Goal: Task Accomplishment & Management: Manage account settings

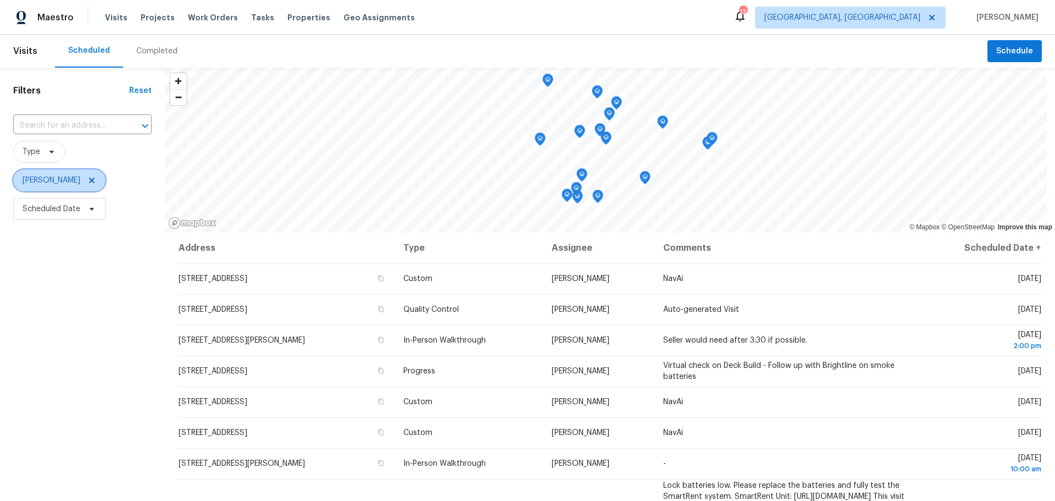
click at [96, 182] on icon at bounding box center [91, 180] width 9 height 9
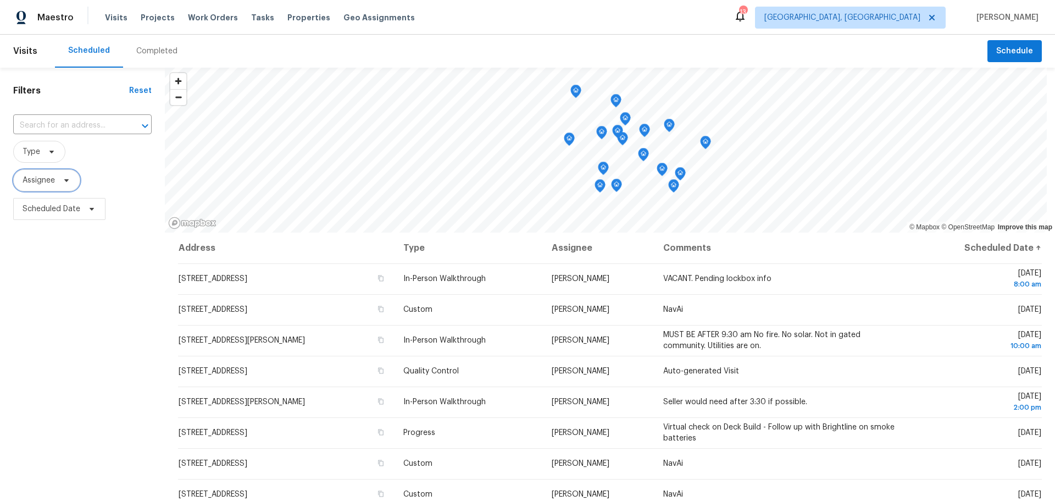
drag, startPoint x: 611, startPoint y: 169, endPoint x: 612, endPoint y: 136, distance: 33.0
click at [612, 136] on icon "Map marker" at bounding box center [617, 132] width 11 height 14
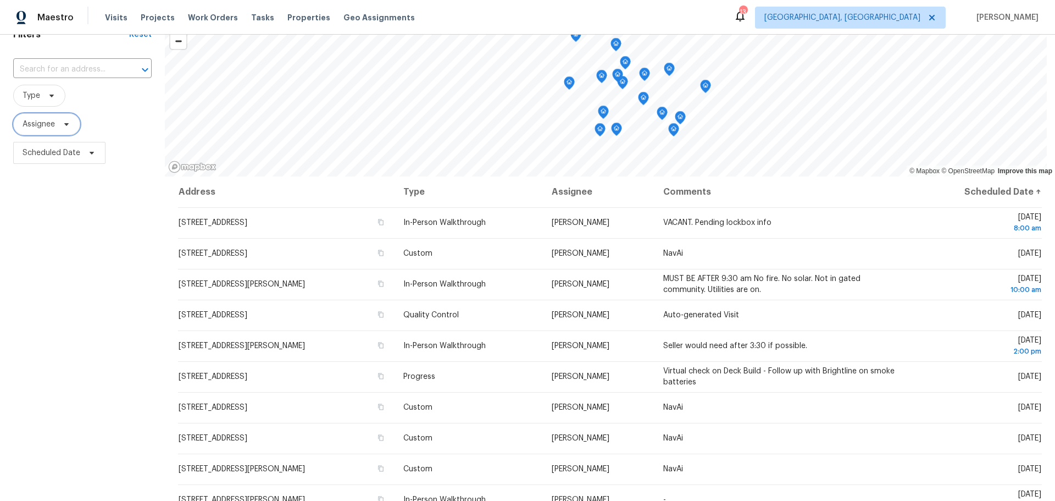
scroll to position [56, 0]
click at [63, 150] on span "Scheduled Date" at bounding box center [52, 153] width 58 height 11
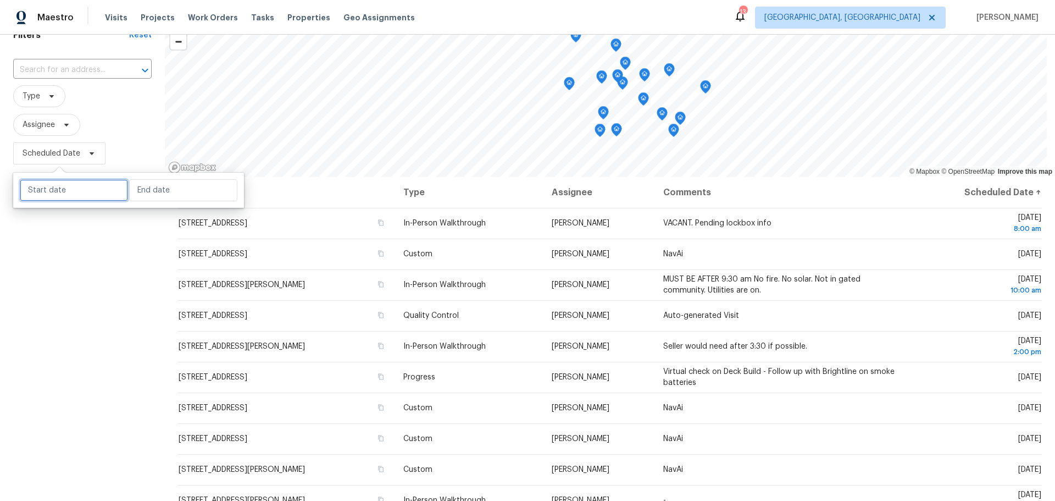
click at [60, 179] on input "text" at bounding box center [74, 190] width 108 height 22
select select "9"
select select "2025"
select select "10"
select select "2025"
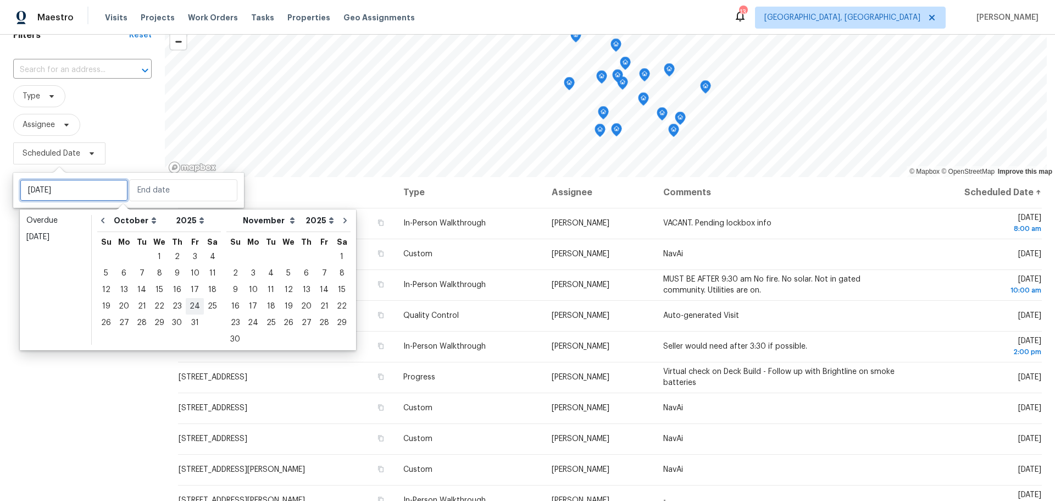
type input "[DATE]"
click at [157, 275] on div "8" at bounding box center [160, 272] width 18 height 15
type input "[DATE]"
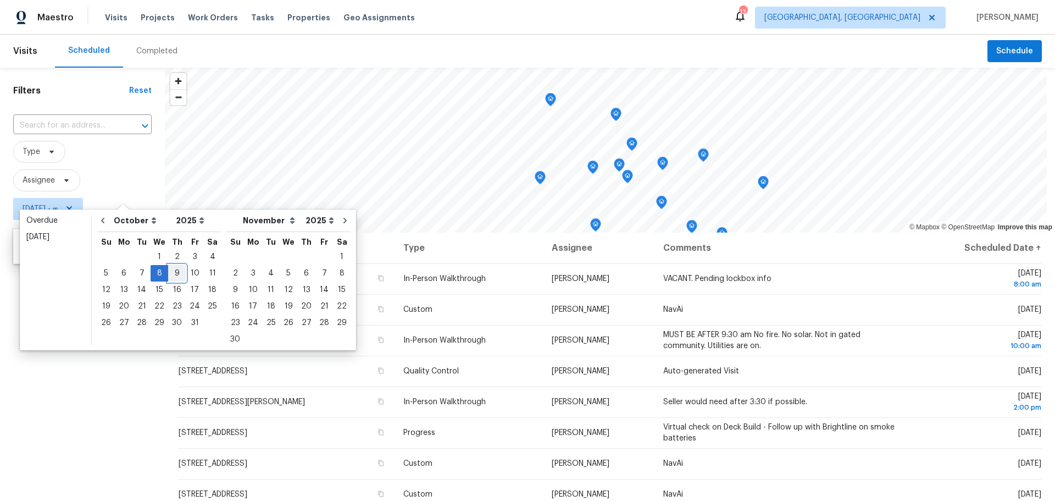
click at [178, 270] on div "9" at bounding box center [177, 272] width 18 height 15
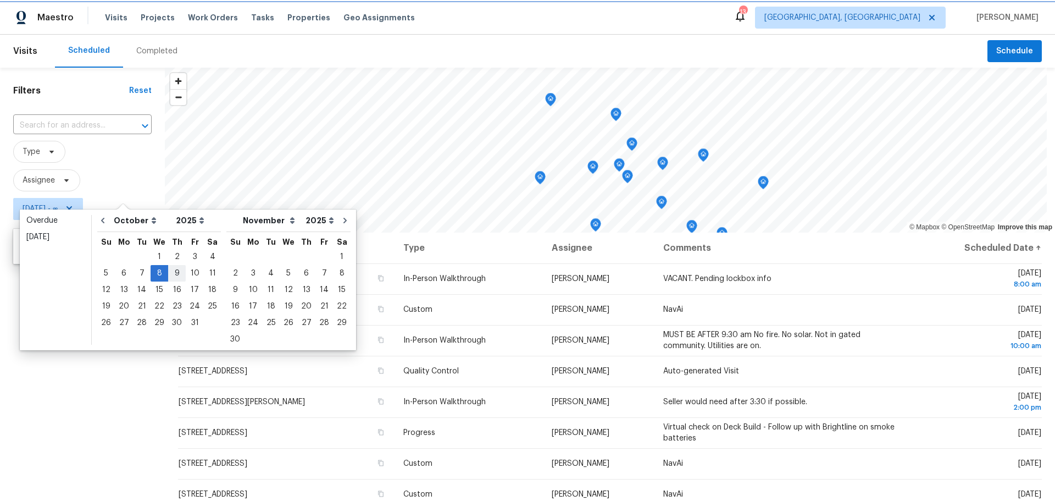
type input "[DATE]"
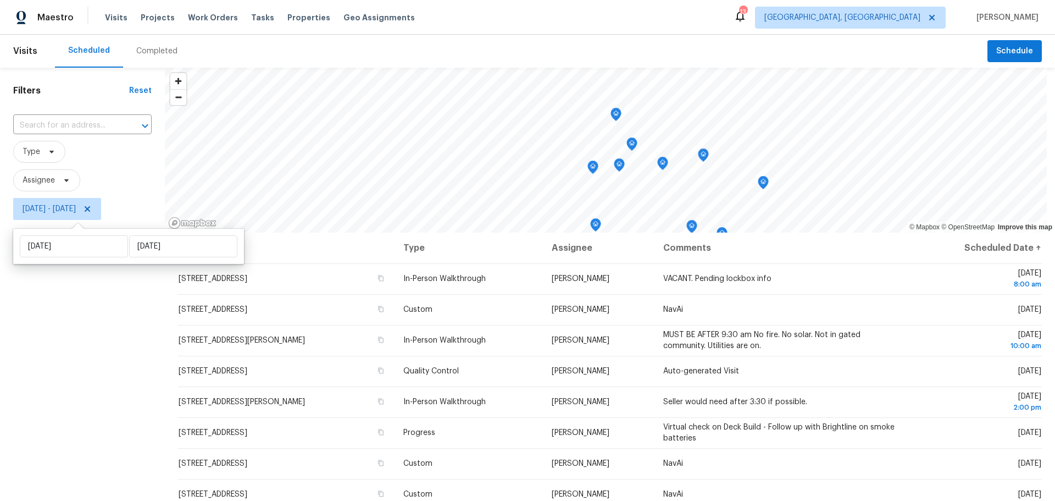
click at [104, 375] on div "Filters Reset ​ Type Assignee [DATE] - [DATE]" at bounding box center [82, 351] width 165 height 566
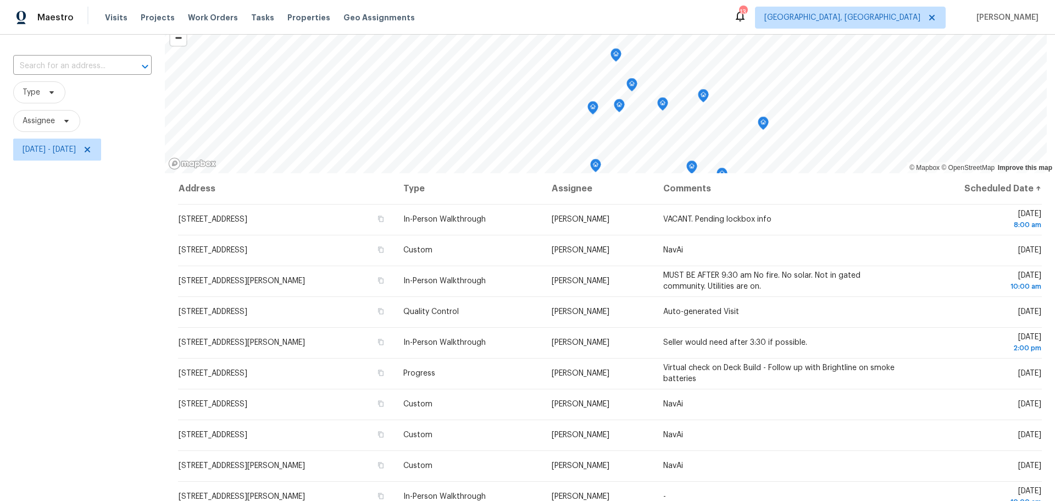
scroll to position [60, 0]
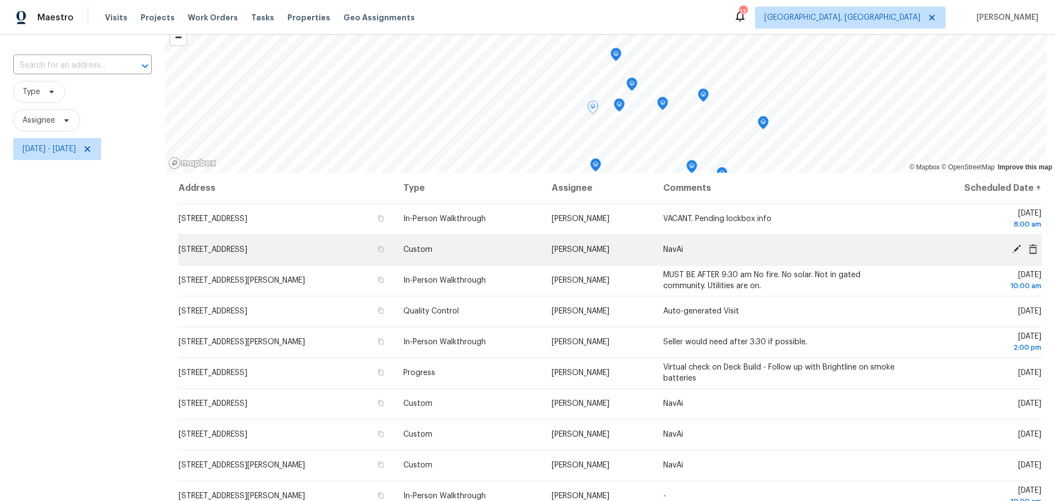
click at [1012, 250] on icon at bounding box center [1016, 249] width 9 height 9
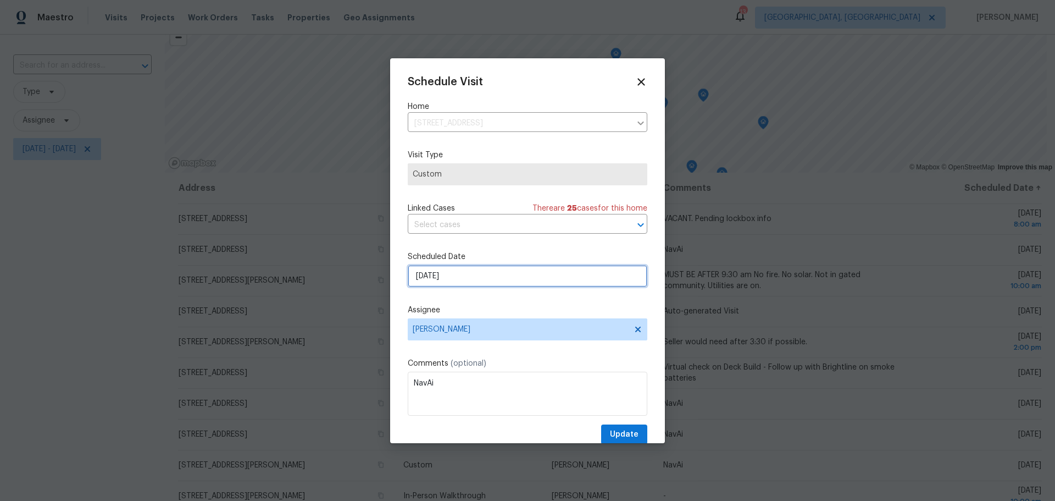
click at [501, 274] on input "[DATE]" at bounding box center [528, 276] width 240 height 22
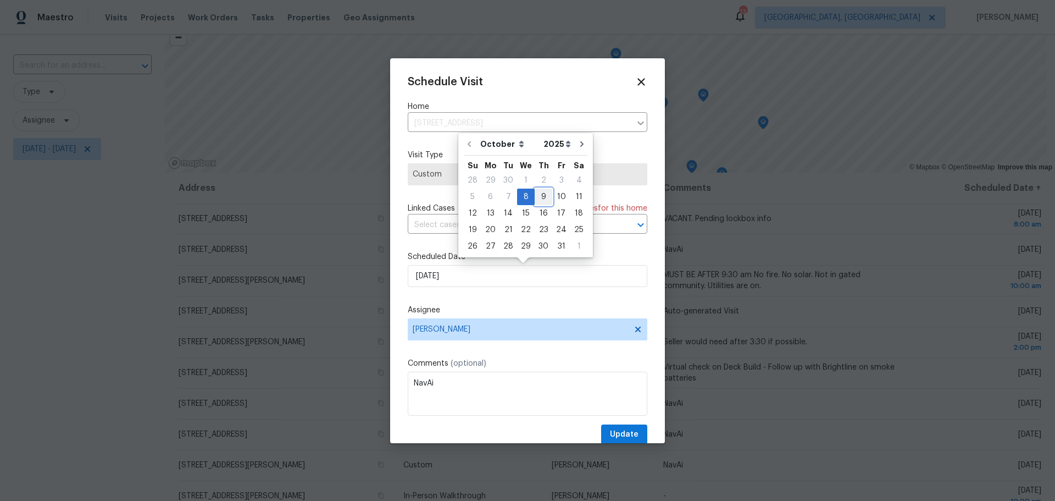
click at [547, 199] on div "9" at bounding box center [544, 196] width 18 height 15
type input "[DATE]"
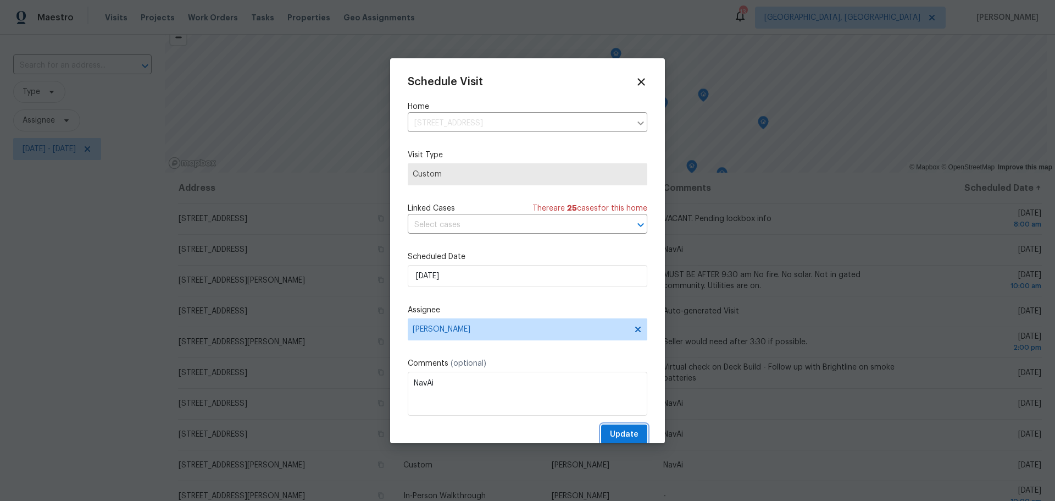
click at [610, 430] on span "Update" at bounding box center [624, 435] width 29 height 14
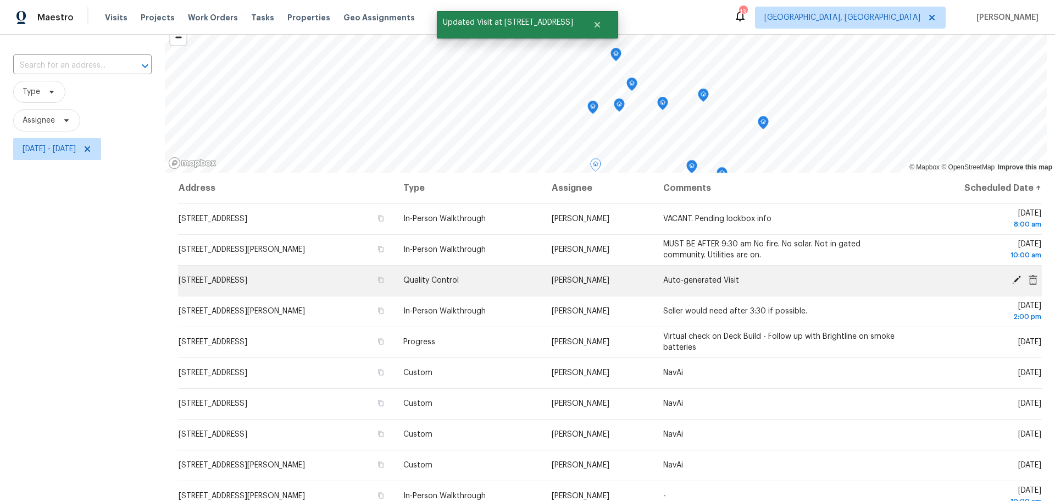
click at [1012, 280] on icon at bounding box center [1016, 279] width 9 height 9
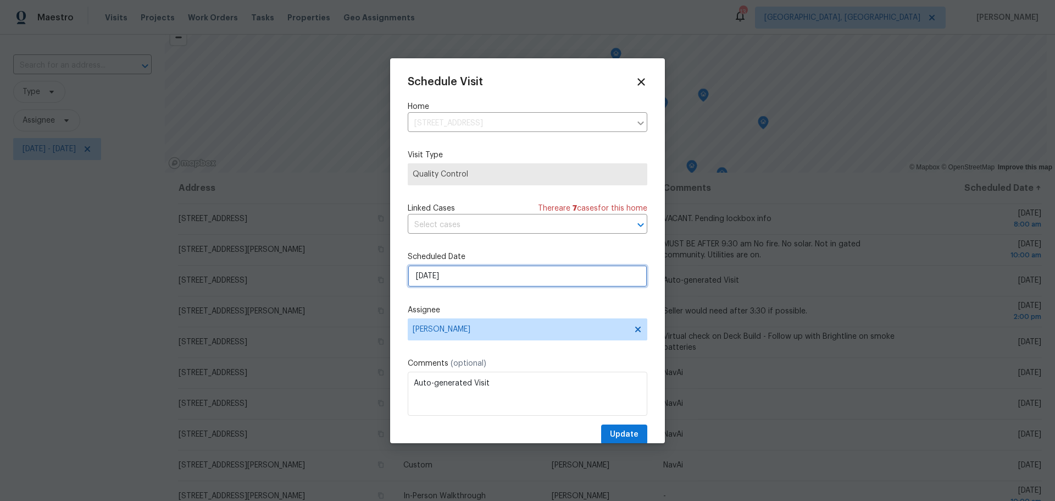
click at [446, 279] on input "[DATE]" at bounding box center [528, 276] width 240 height 22
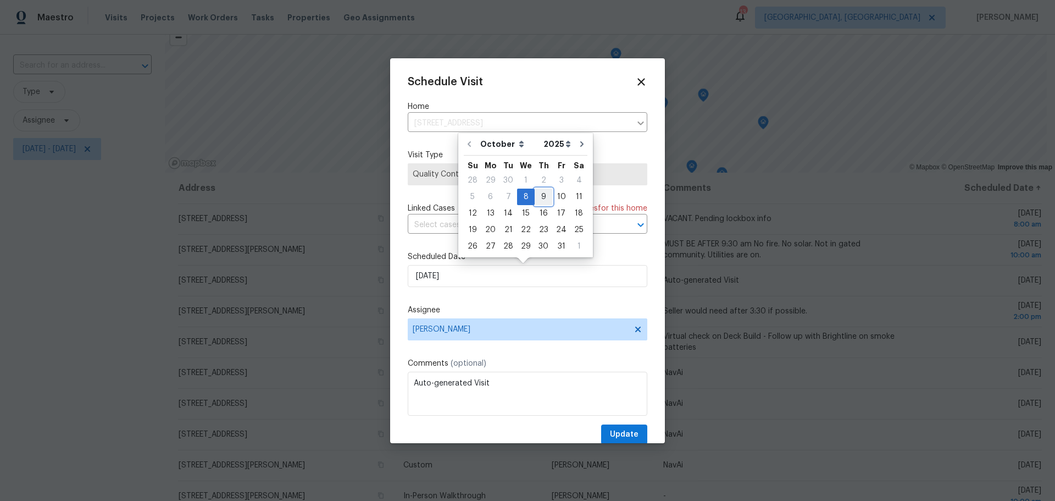
click at [539, 195] on div "9" at bounding box center [544, 196] width 18 height 15
type input "[DATE]"
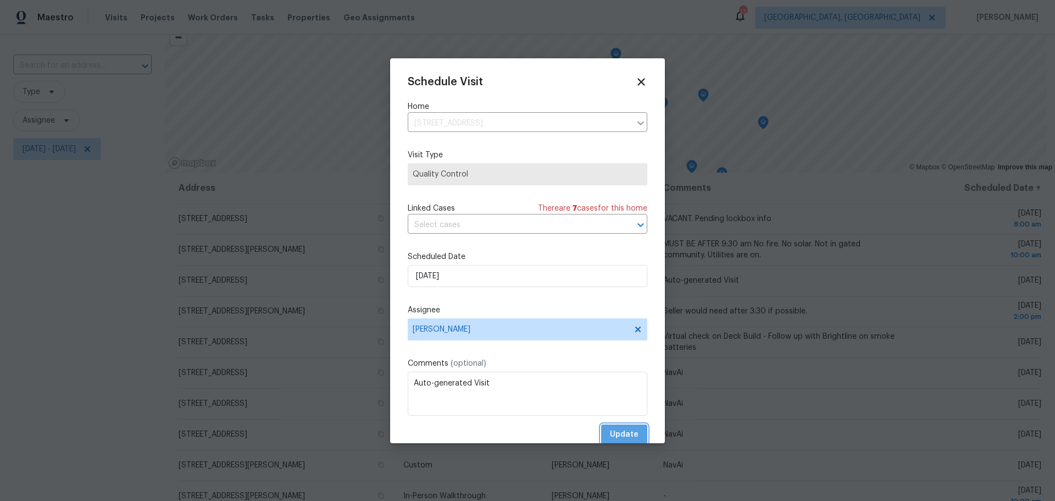
click at [615, 429] on span "Update" at bounding box center [624, 435] width 29 height 14
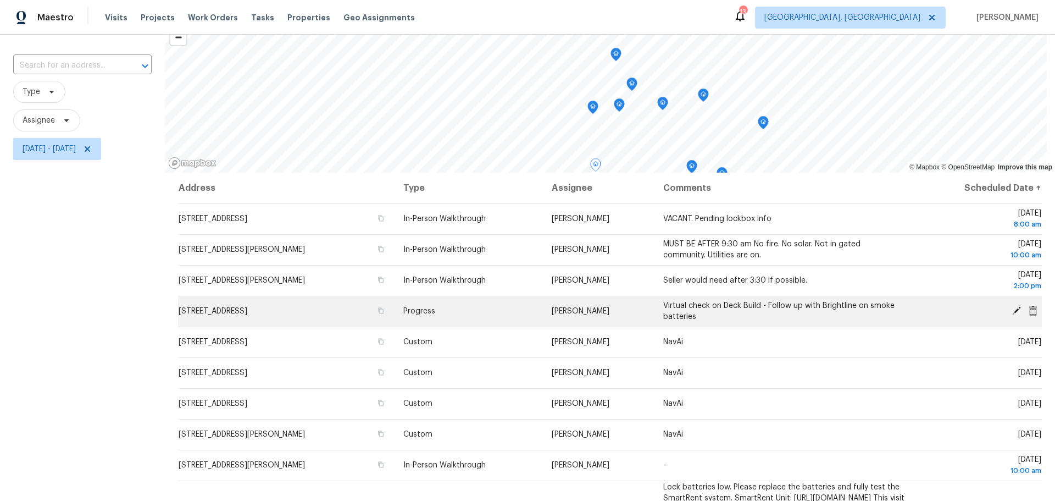
click at [1012, 311] on icon at bounding box center [1017, 311] width 10 height 10
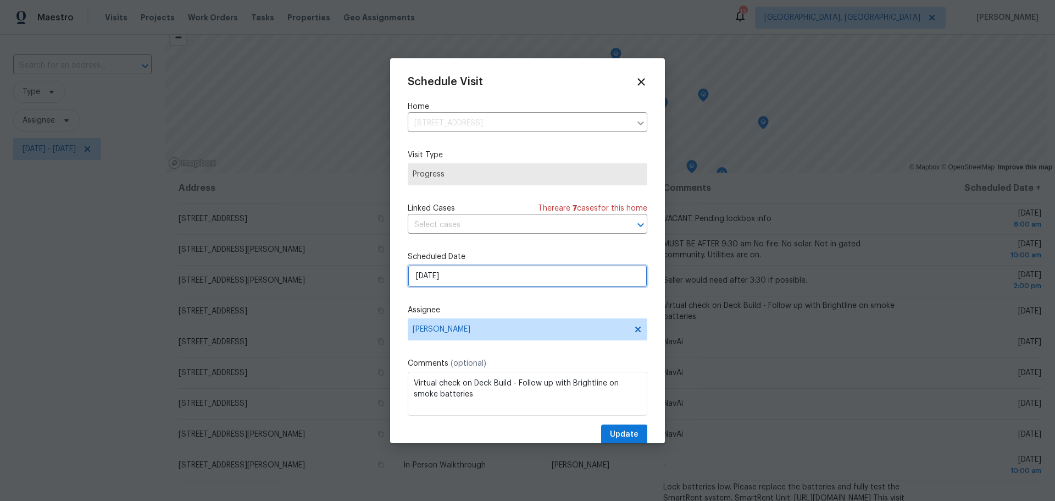
click at [571, 282] on input "[DATE]" at bounding box center [528, 276] width 240 height 22
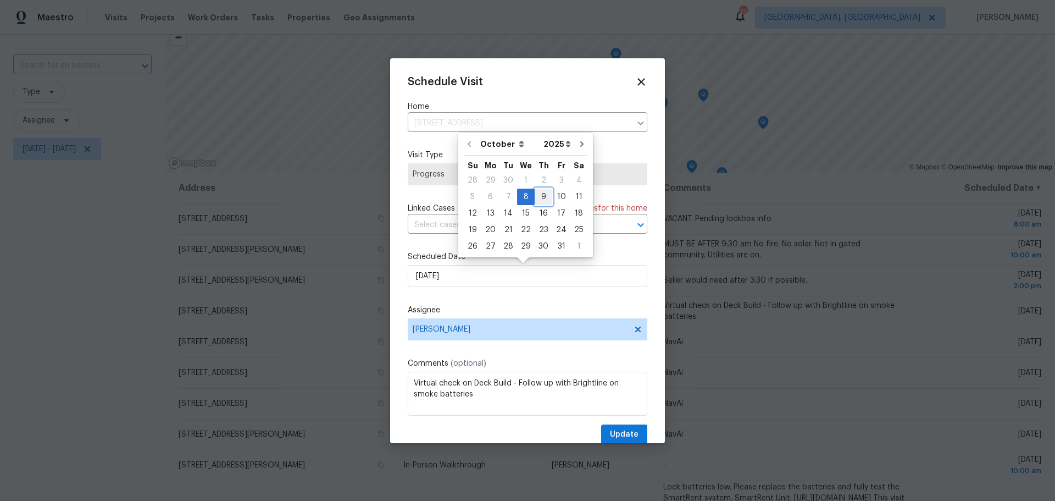
click at [541, 200] on div "9" at bounding box center [544, 196] width 18 height 15
type input "[DATE]"
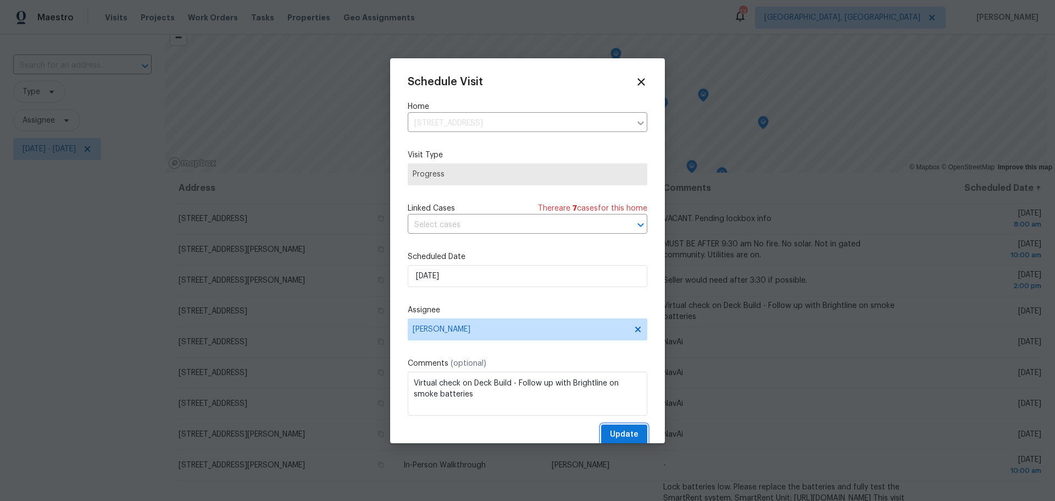
click at [619, 437] on span "Update" at bounding box center [624, 435] width 29 height 14
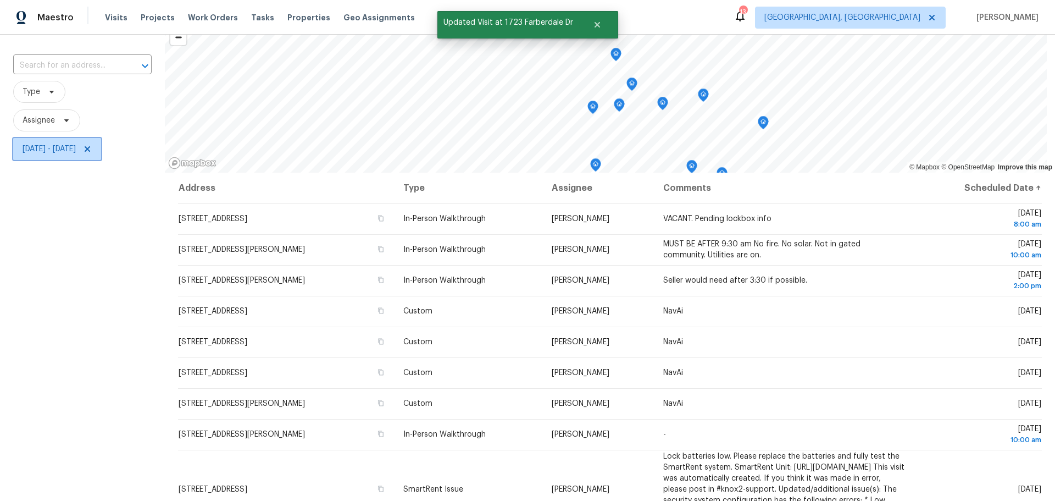
click at [101, 156] on span "[DATE] - [DATE]" at bounding box center [57, 149] width 88 height 22
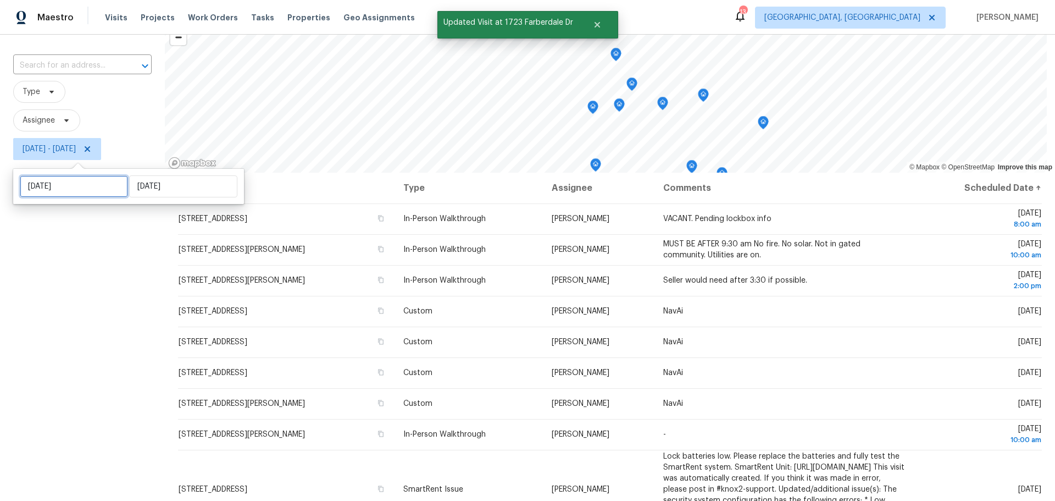
click at [89, 180] on input "[DATE]" at bounding box center [74, 186] width 108 height 22
select select "9"
select select "2025"
select select "10"
select select "2025"
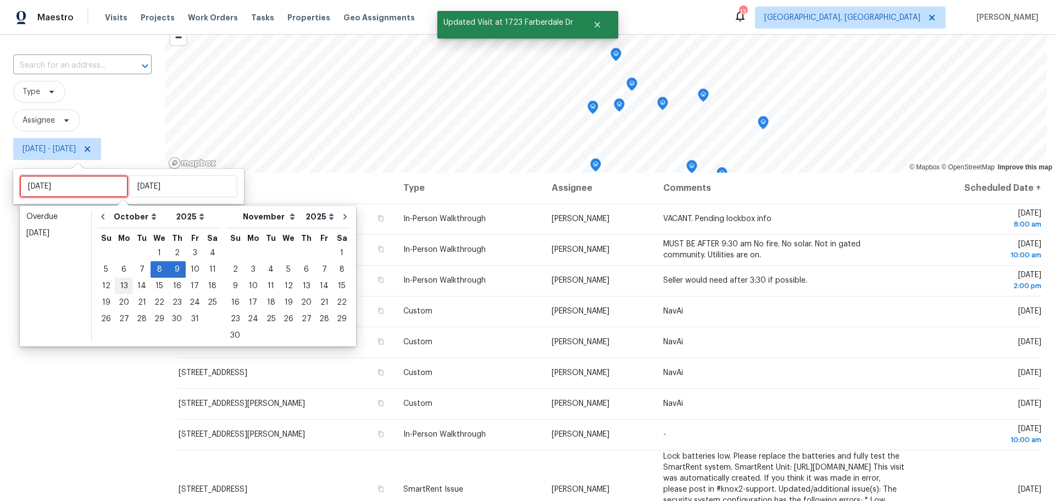
type input "[DATE]"
click at [172, 272] on div "9" at bounding box center [177, 269] width 18 height 15
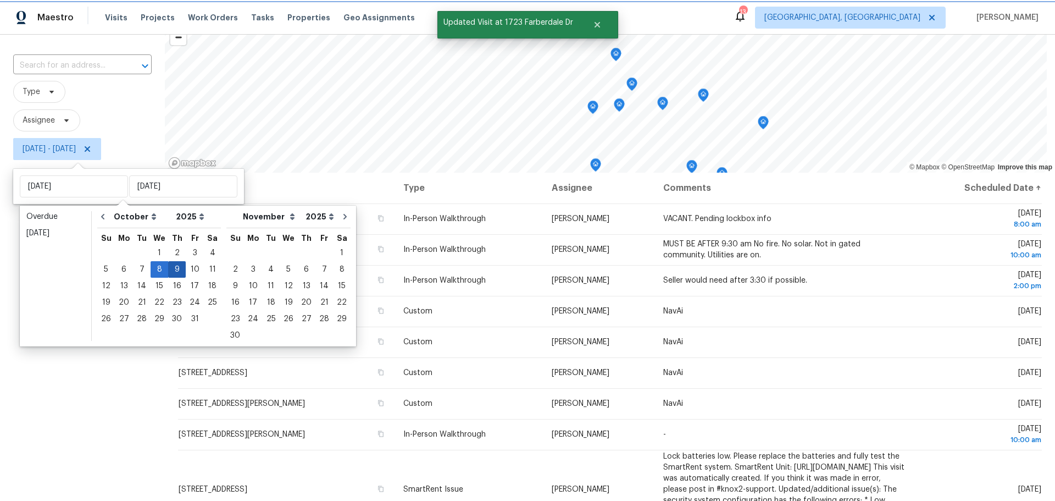
type input "[DATE]"
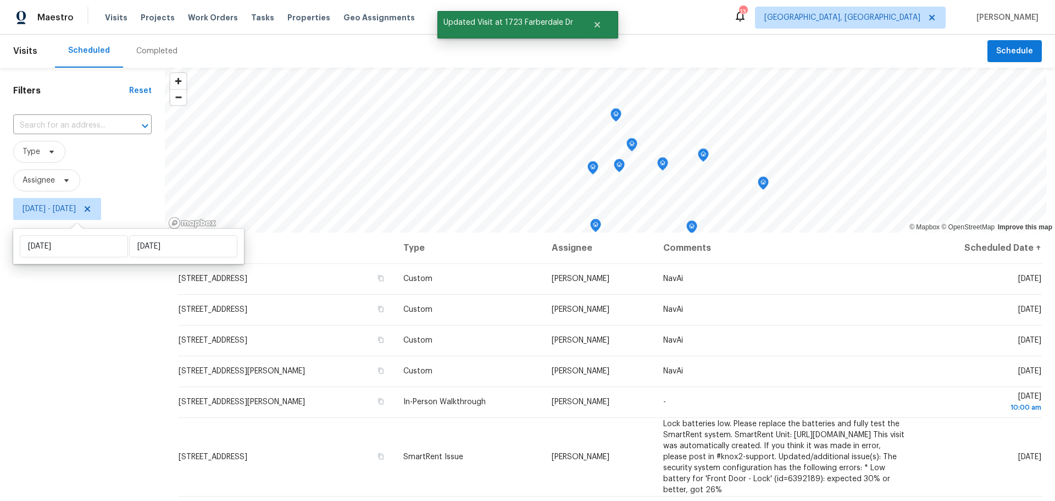
click at [90, 392] on div "Filters Reset ​ Type Assignee [DATE] - [DATE]" at bounding box center [82, 351] width 165 height 566
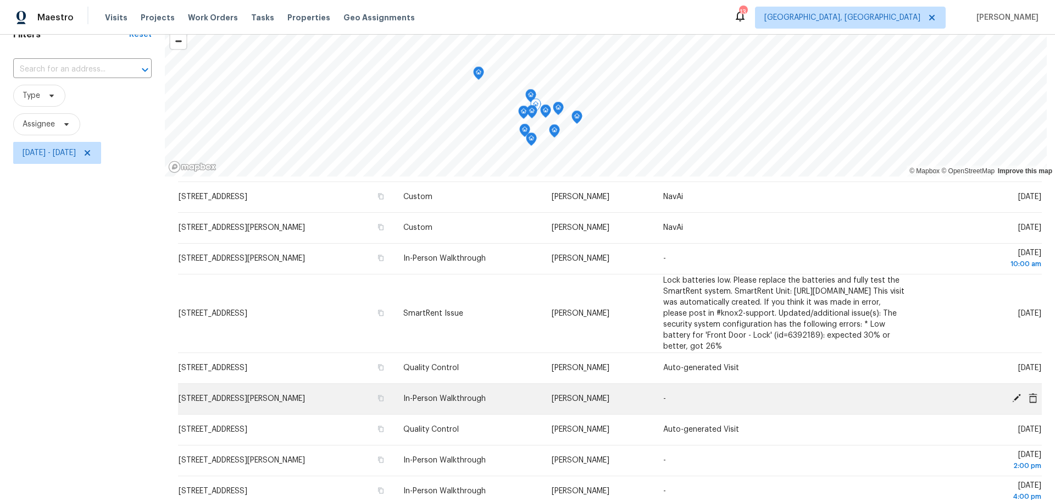
scroll to position [56, 0]
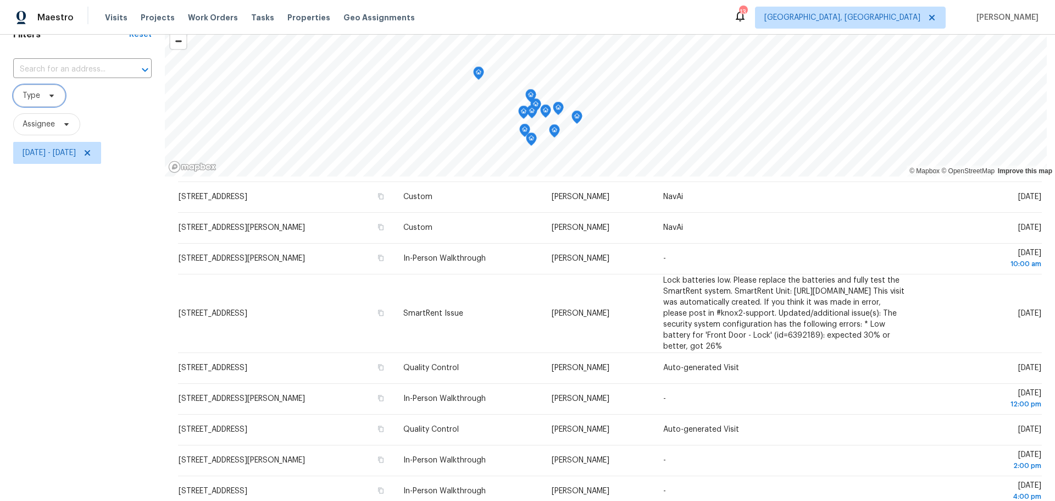
click at [42, 92] on span "Type" at bounding box center [39, 96] width 52 height 22
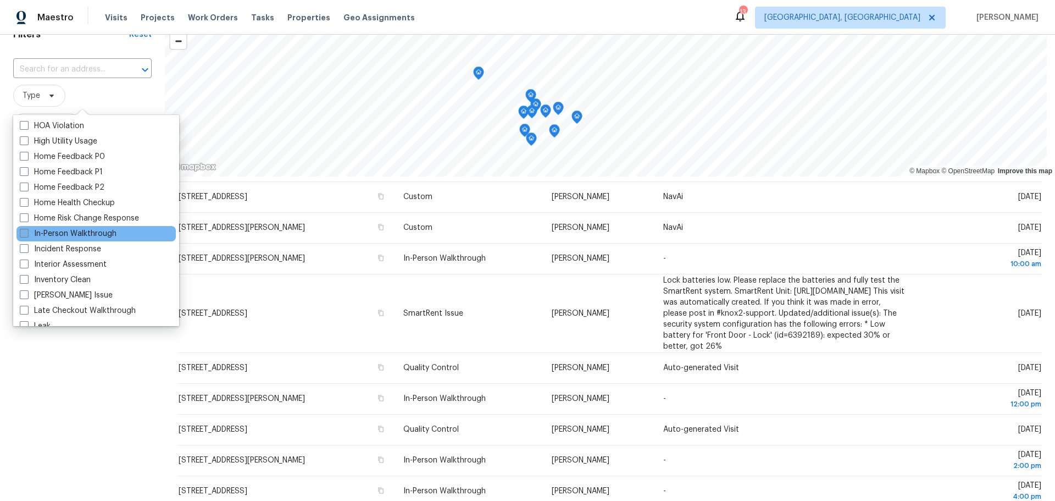
click at [93, 241] on div "3D Tour Capture Access Issues Alarm BRN Day One Walk BRN Progress BRN Quality C…" at bounding box center [96, 220] width 166 height 211
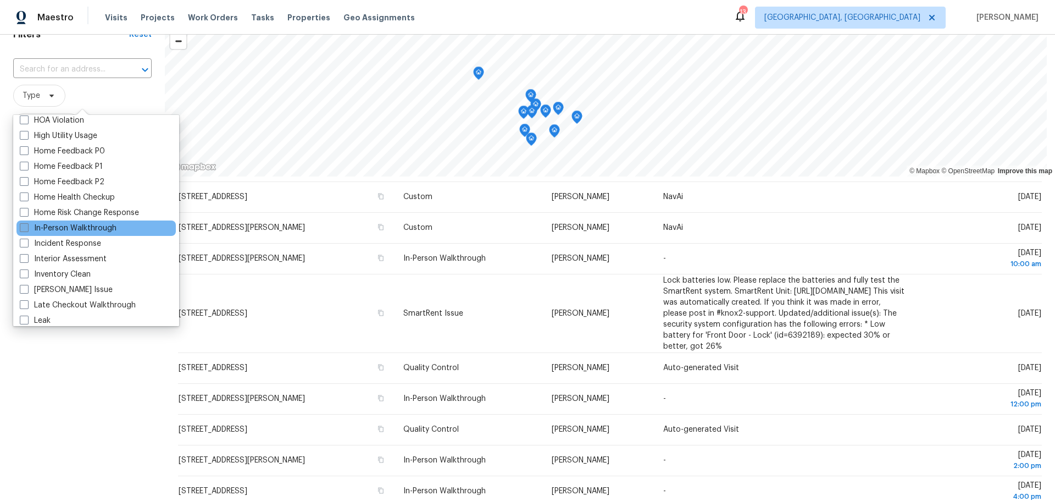
scroll to position [328, 0]
click at [92, 229] on label "In-Person Walkthrough" at bounding box center [68, 227] width 97 height 11
click at [27, 229] on input "In-Person Walkthrough" at bounding box center [23, 225] width 7 height 7
checkbox input "true"
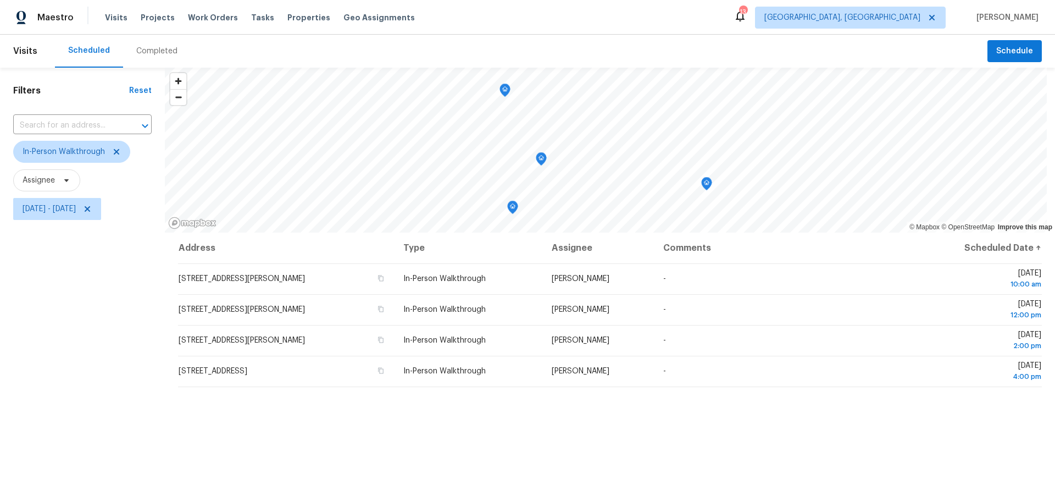
click at [101, 397] on div "Filters Reset ​ In-Person Walkthrough Assignee [DATE] - [DATE]" at bounding box center [82, 351] width 165 height 566
click at [685, 186] on icon "Map marker" at bounding box center [685, 184] width 10 height 13
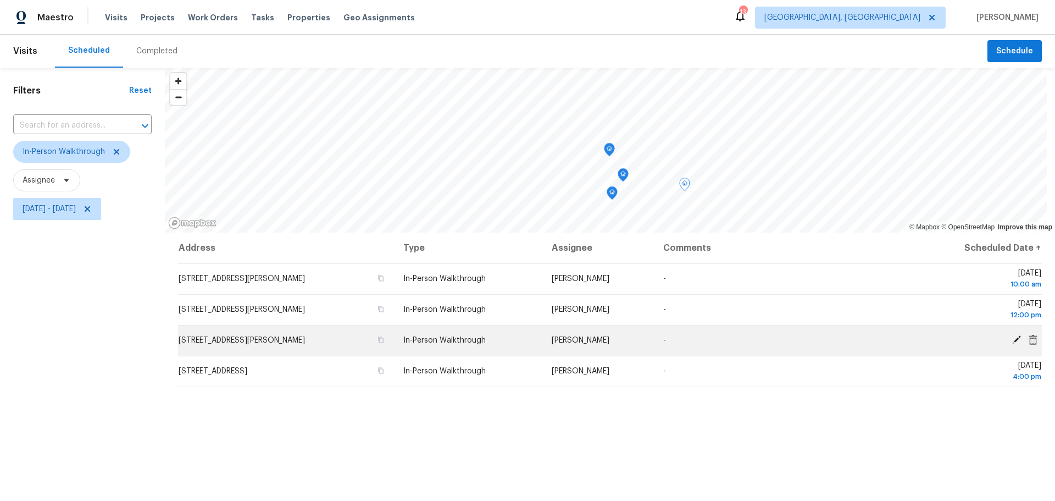
click at [1012, 341] on icon at bounding box center [1017, 340] width 10 height 10
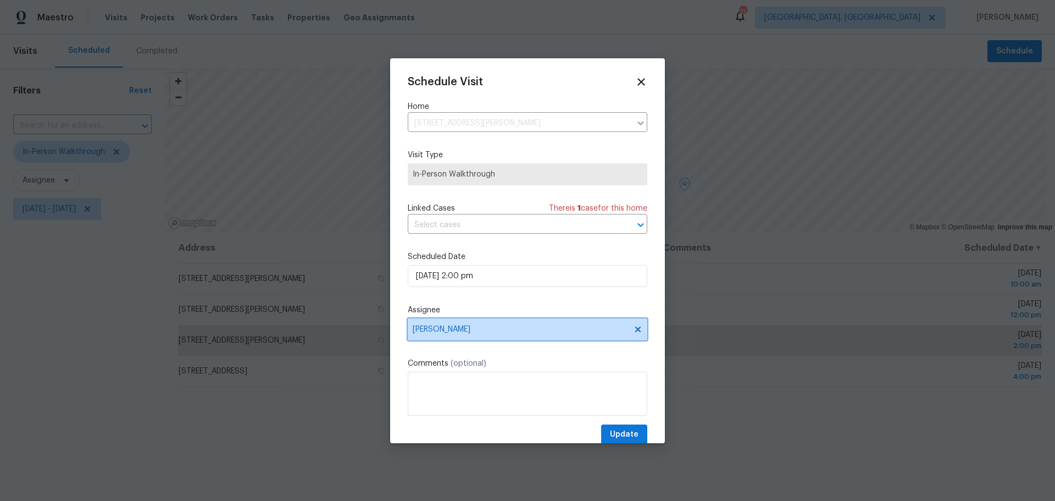
click at [486, 326] on span "[PERSON_NAME]" at bounding box center [528, 329] width 240 height 22
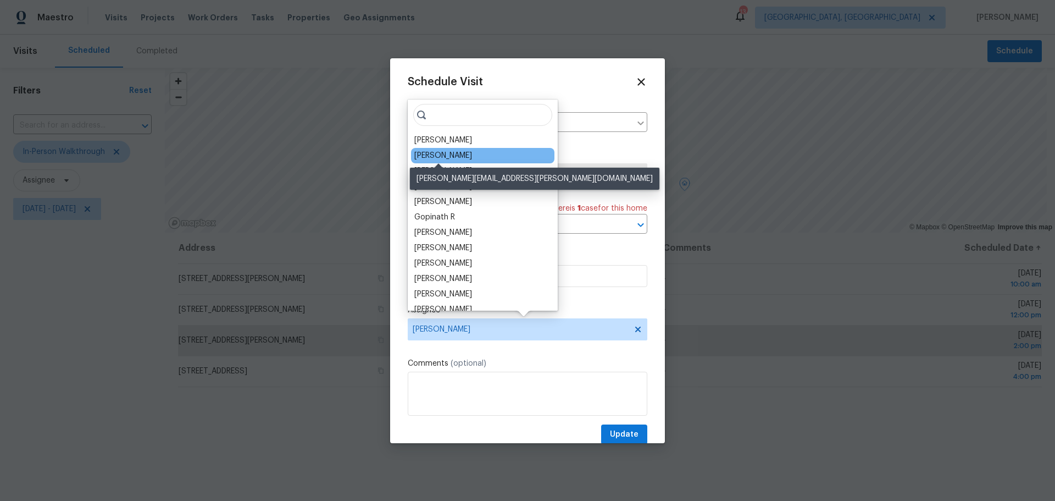
click at [455, 156] on div "[PERSON_NAME]" at bounding box center [443, 155] width 58 height 11
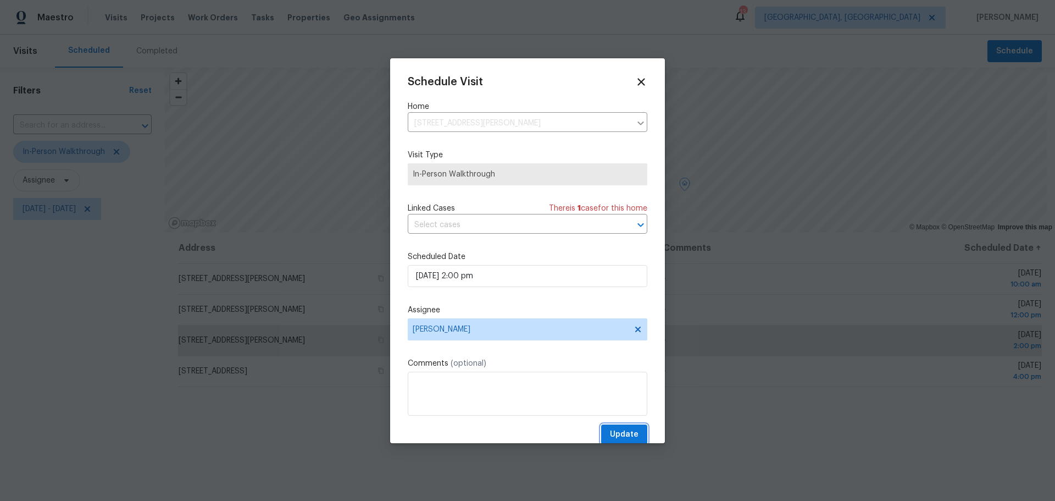
click at [623, 437] on span "Update" at bounding box center [624, 435] width 29 height 14
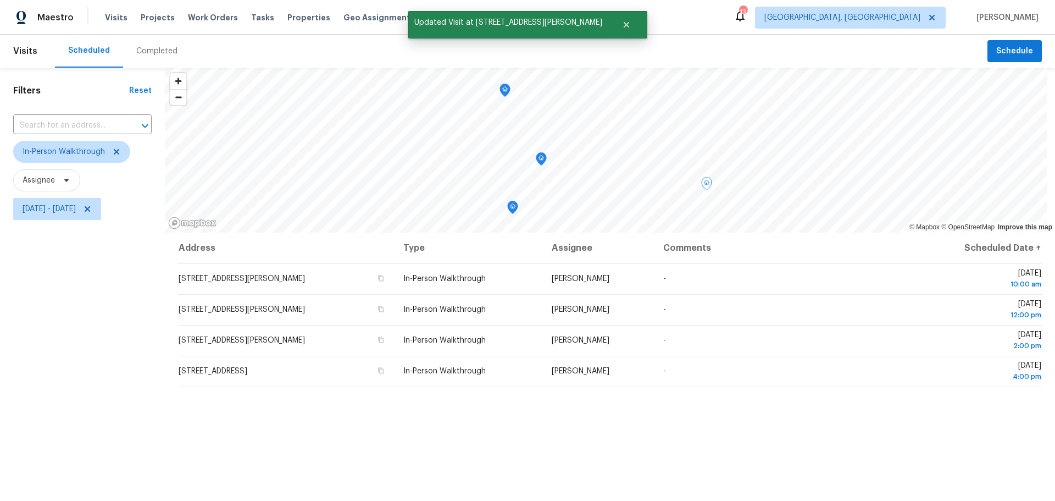
click at [546, 163] on icon "Map marker" at bounding box center [541, 159] width 11 height 14
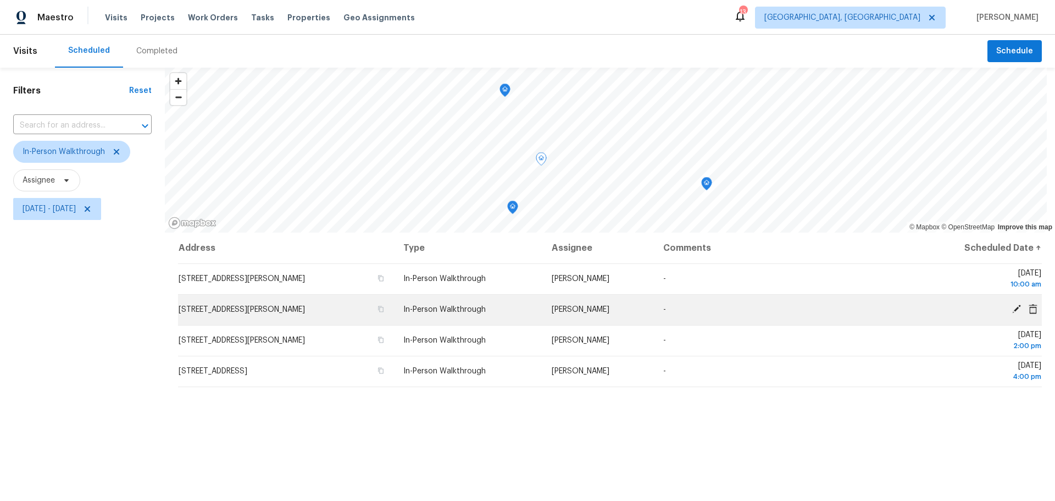
click at [1012, 309] on icon at bounding box center [1016, 308] width 9 height 9
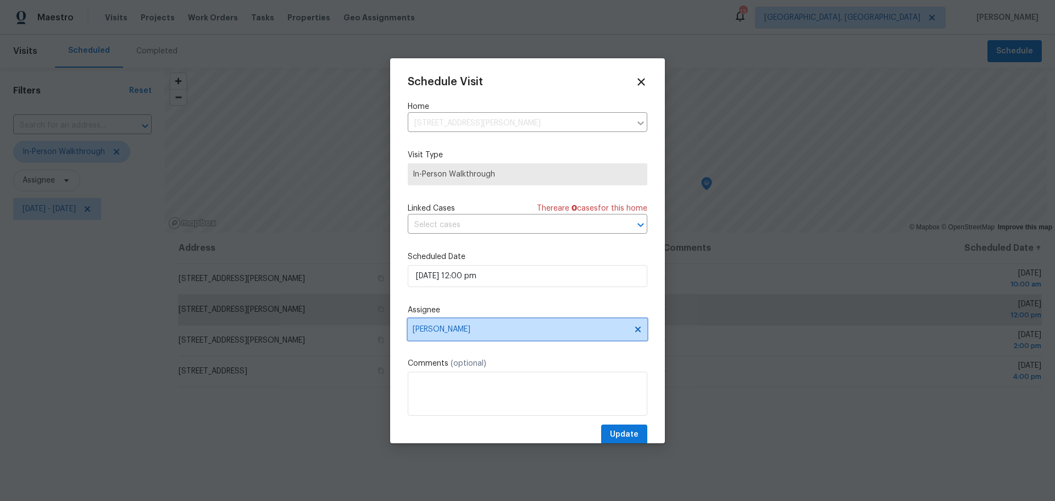
click at [523, 327] on span "[PERSON_NAME]" at bounding box center [520, 329] width 215 height 9
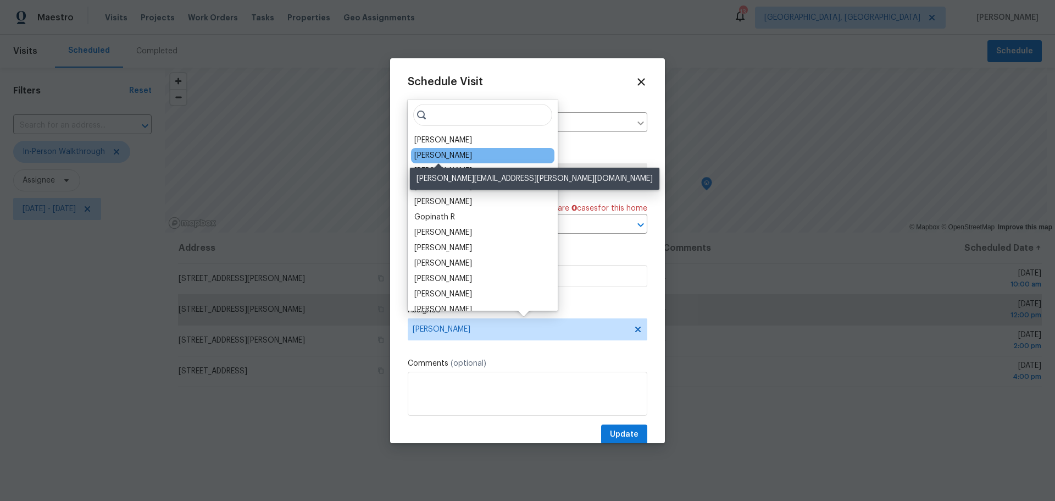
click at [455, 154] on div "[PERSON_NAME]" at bounding box center [443, 155] width 58 height 11
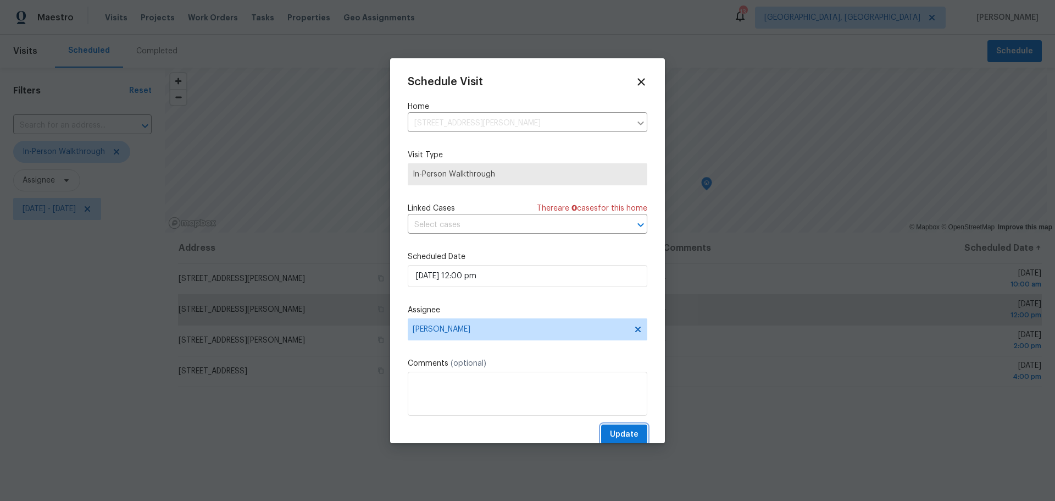
click at [623, 427] on button "Update" at bounding box center [624, 434] width 46 height 20
